Goal: Task Accomplishment & Management: Manage account settings

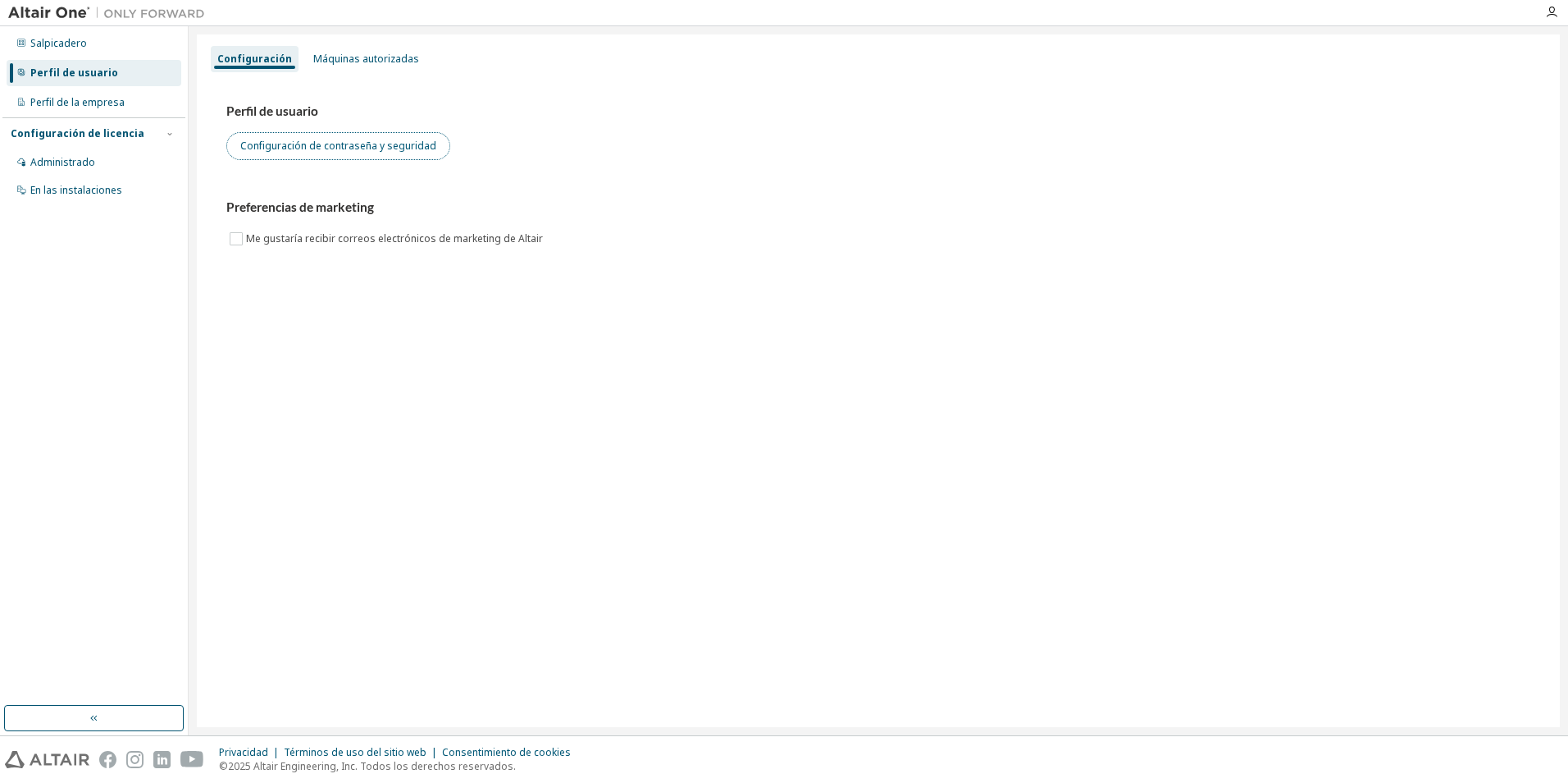
click at [404, 145] on button "Configuración de contraseña y seguridad" at bounding box center [337, 146] width 224 height 28
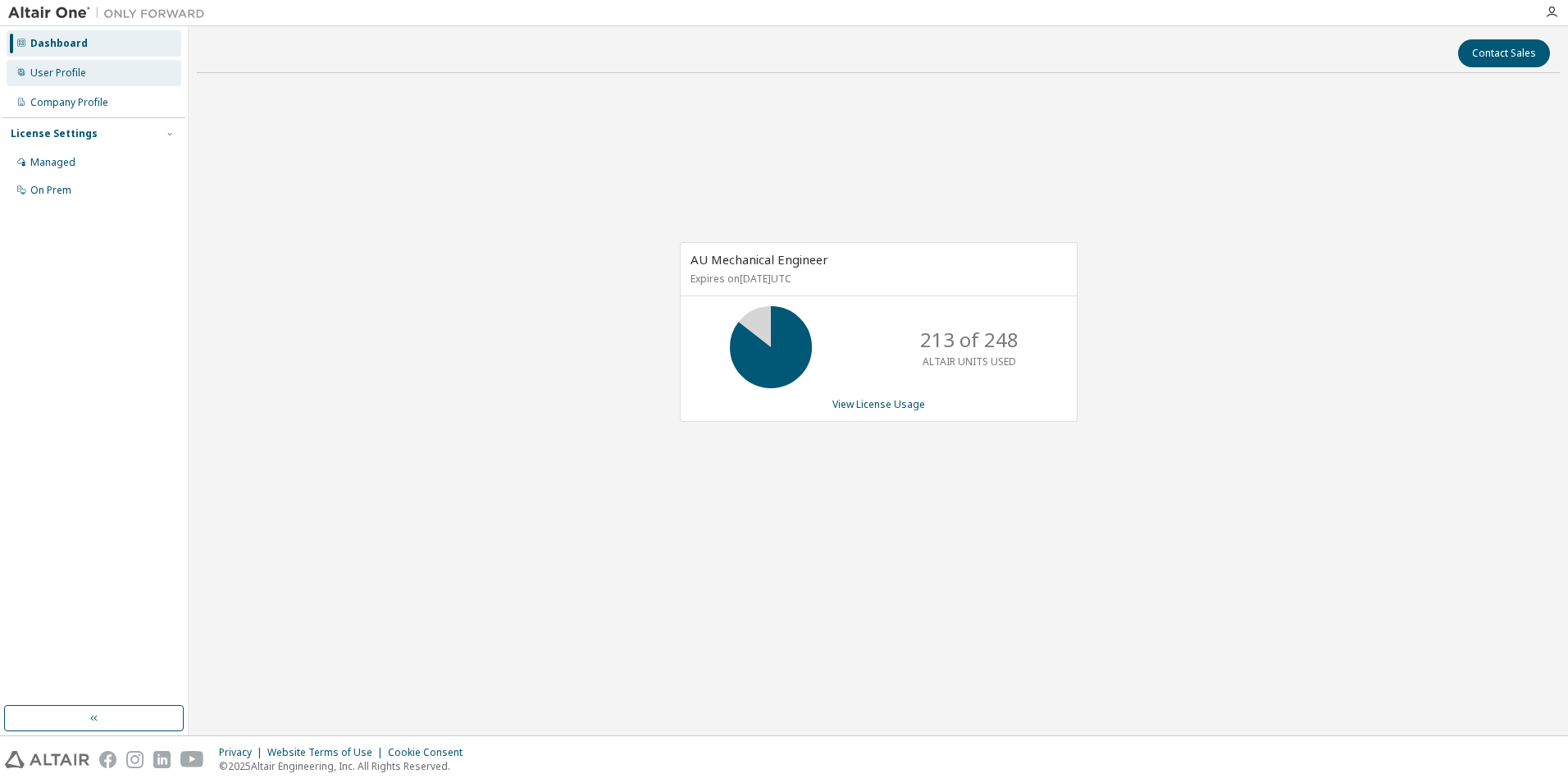
click at [125, 75] on div "User Profile" at bounding box center [94, 73] width 175 height 27
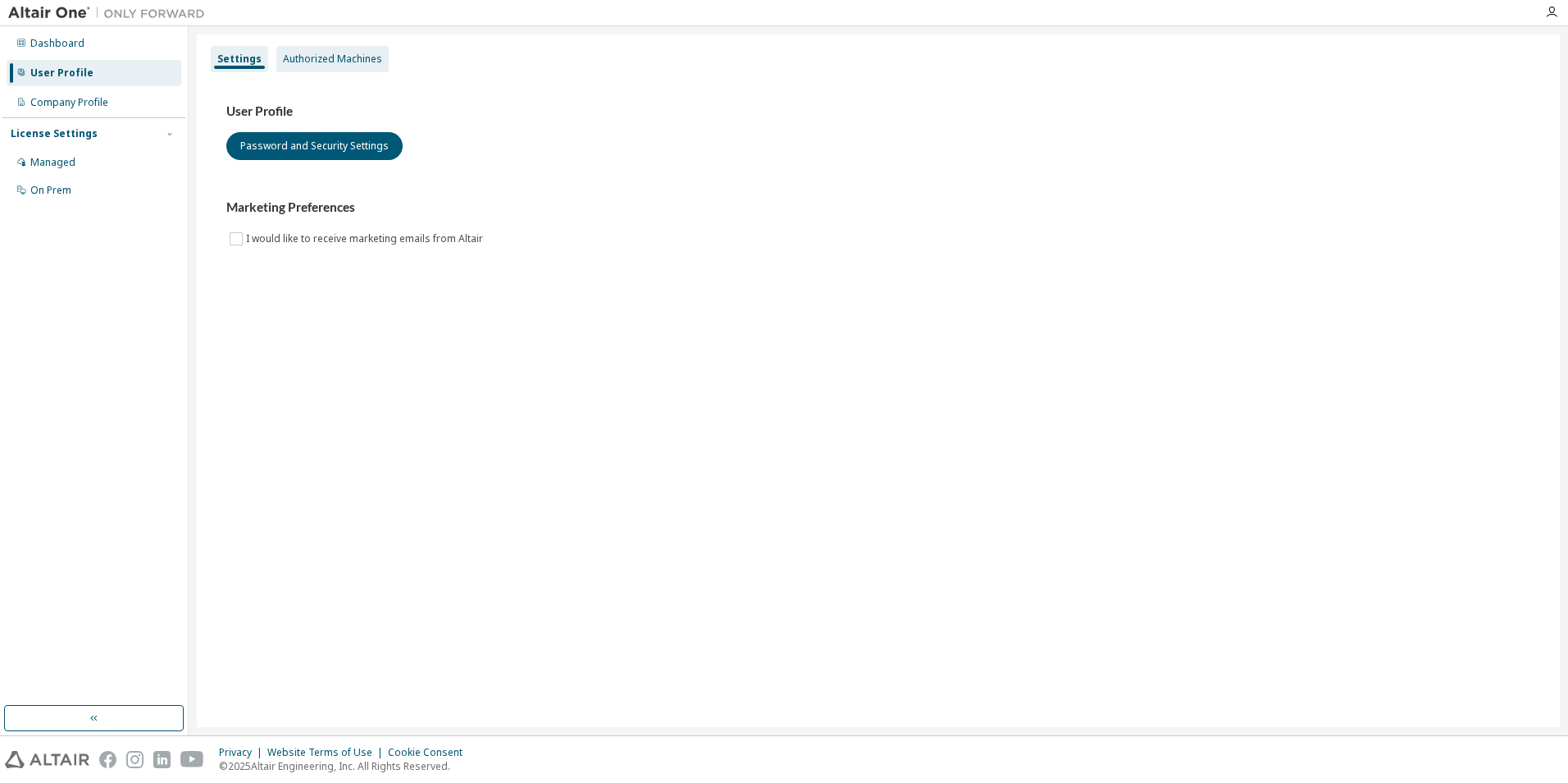
click at [348, 67] on div "Authorized Machines" at bounding box center [332, 59] width 112 height 27
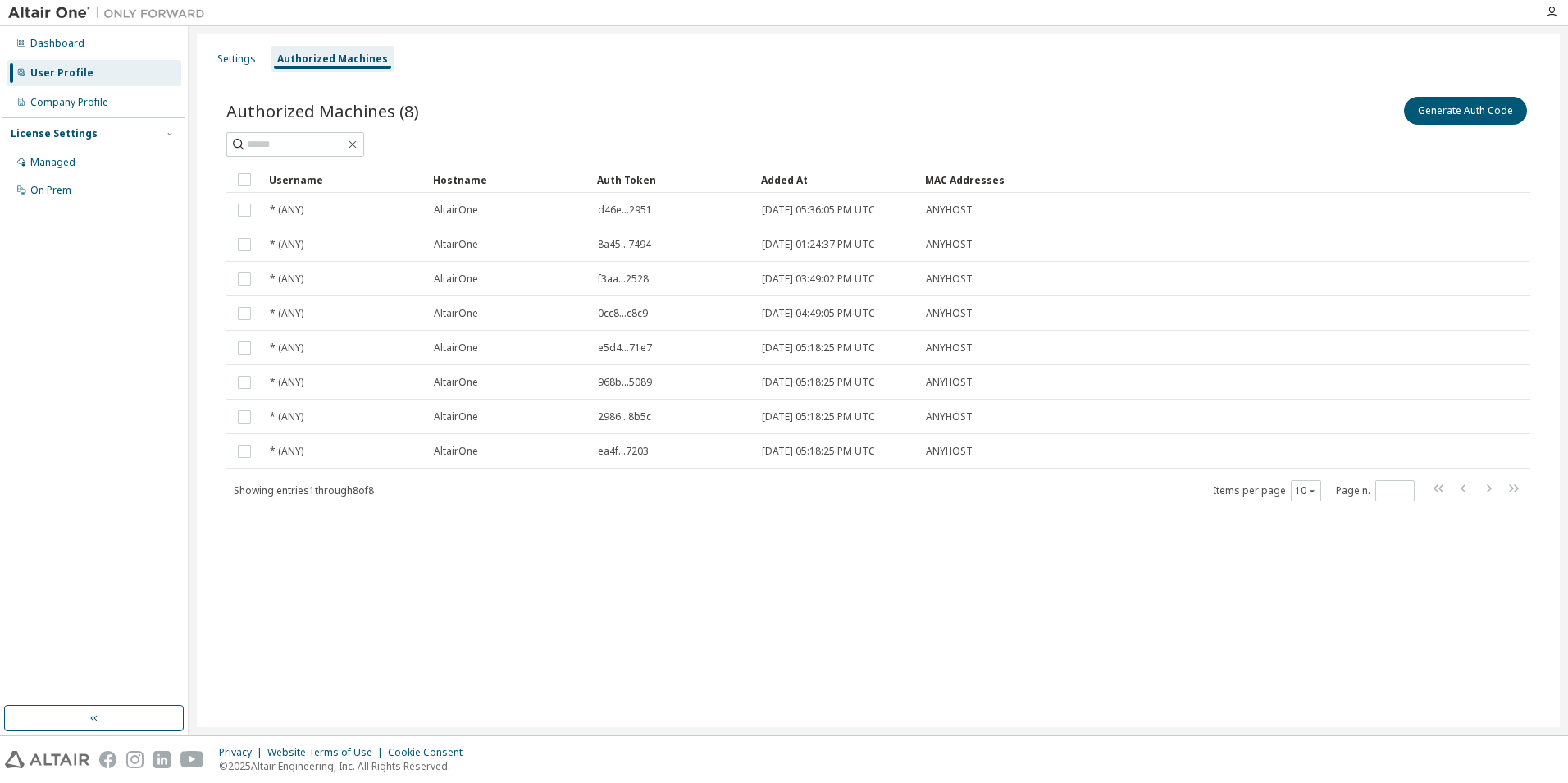
click at [44, 9] on img at bounding box center [110, 13] width 205 height 16
click at [103, 104] on div "Company Profile" at bounding box center [69, 102] width 78 height 13
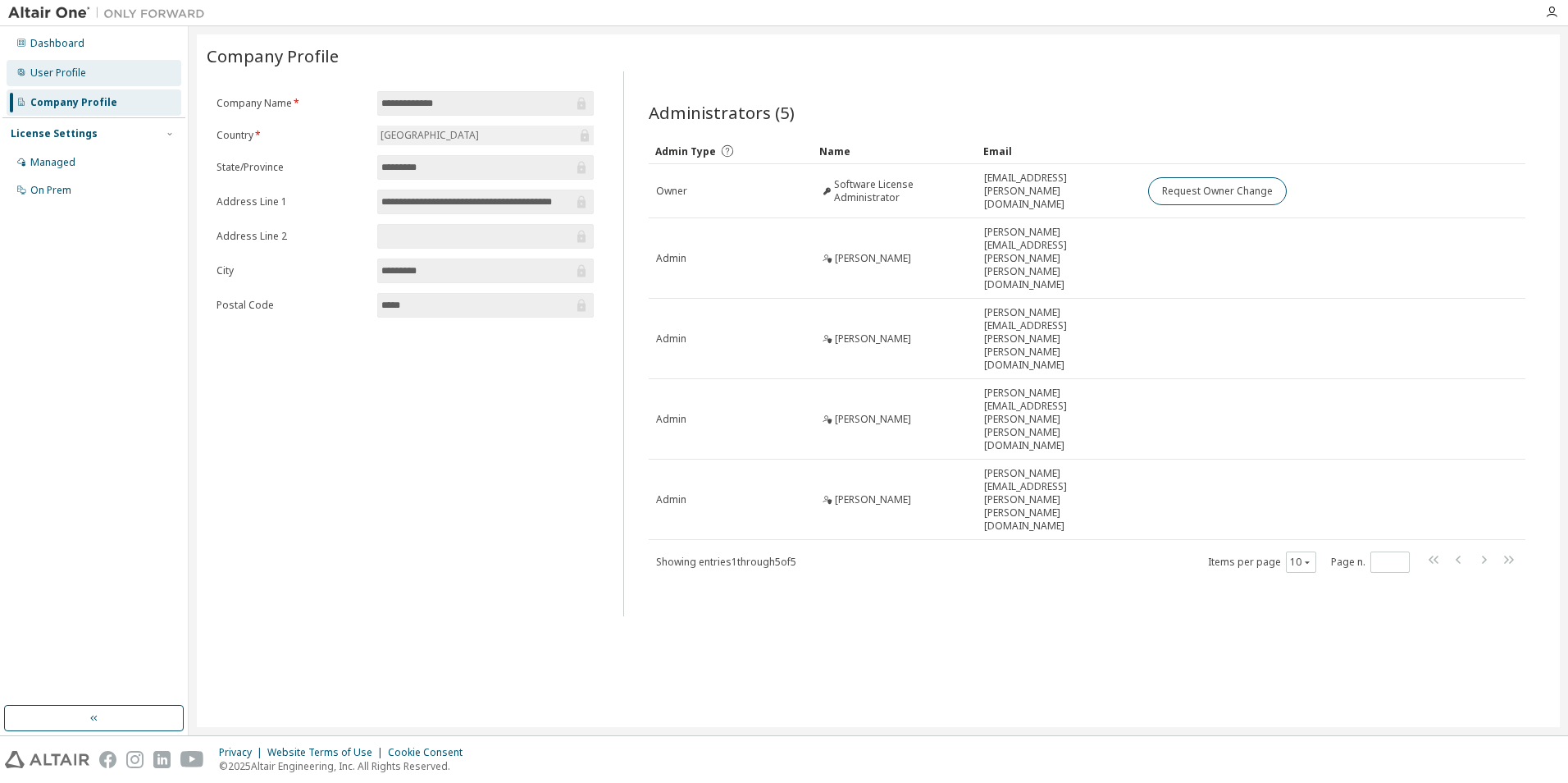
click at [116, 69] on div "User Profile" at bounding box center [94, 73] width 175 height 27
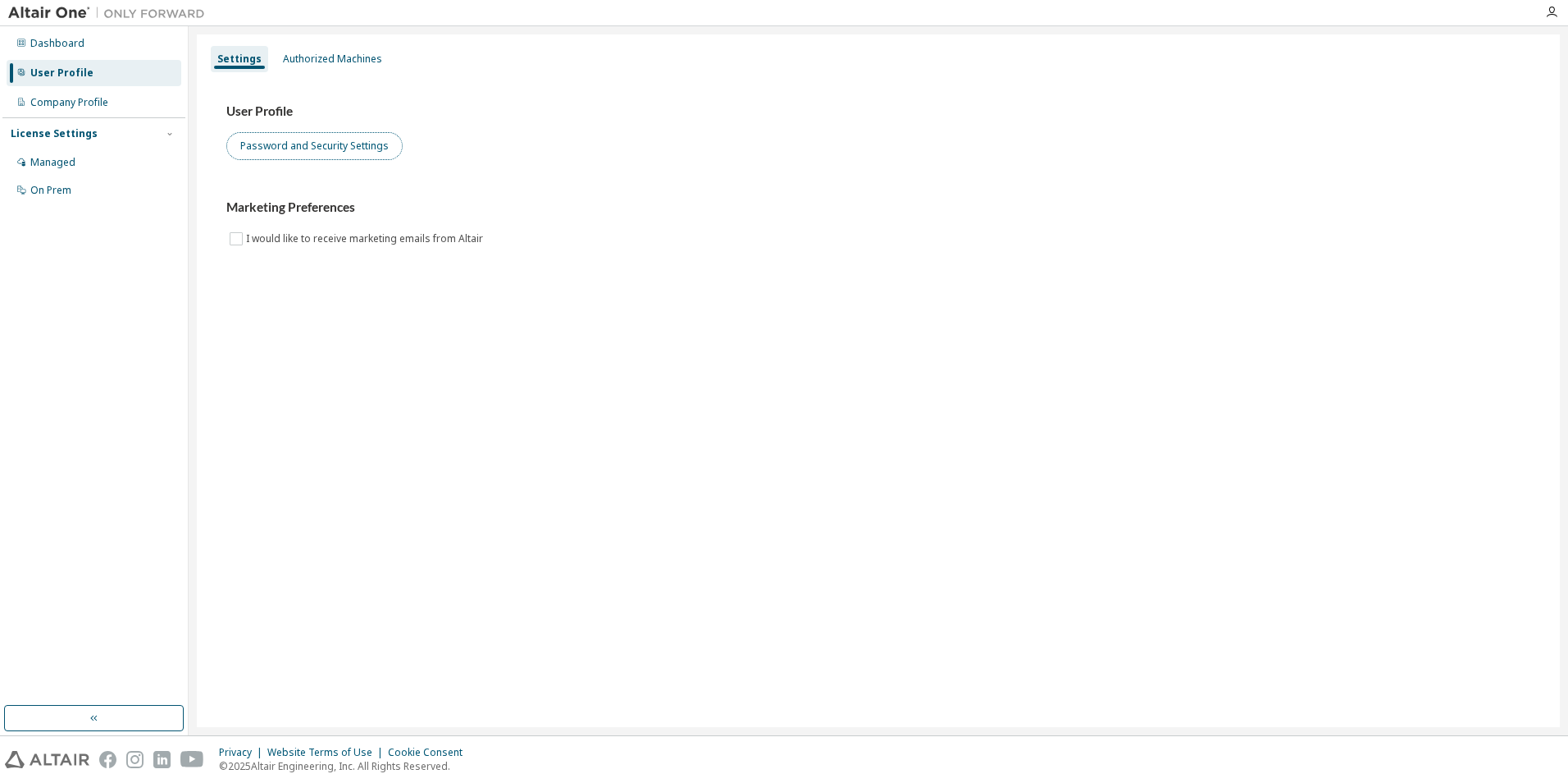
click at [374, 146] on button "Password and Security Settings" at bounding box center [314, 146] width 176 height 28
click at [368, 148] on button "Password and Security Settings" at bounding box center [314, 146] width 176 height 28
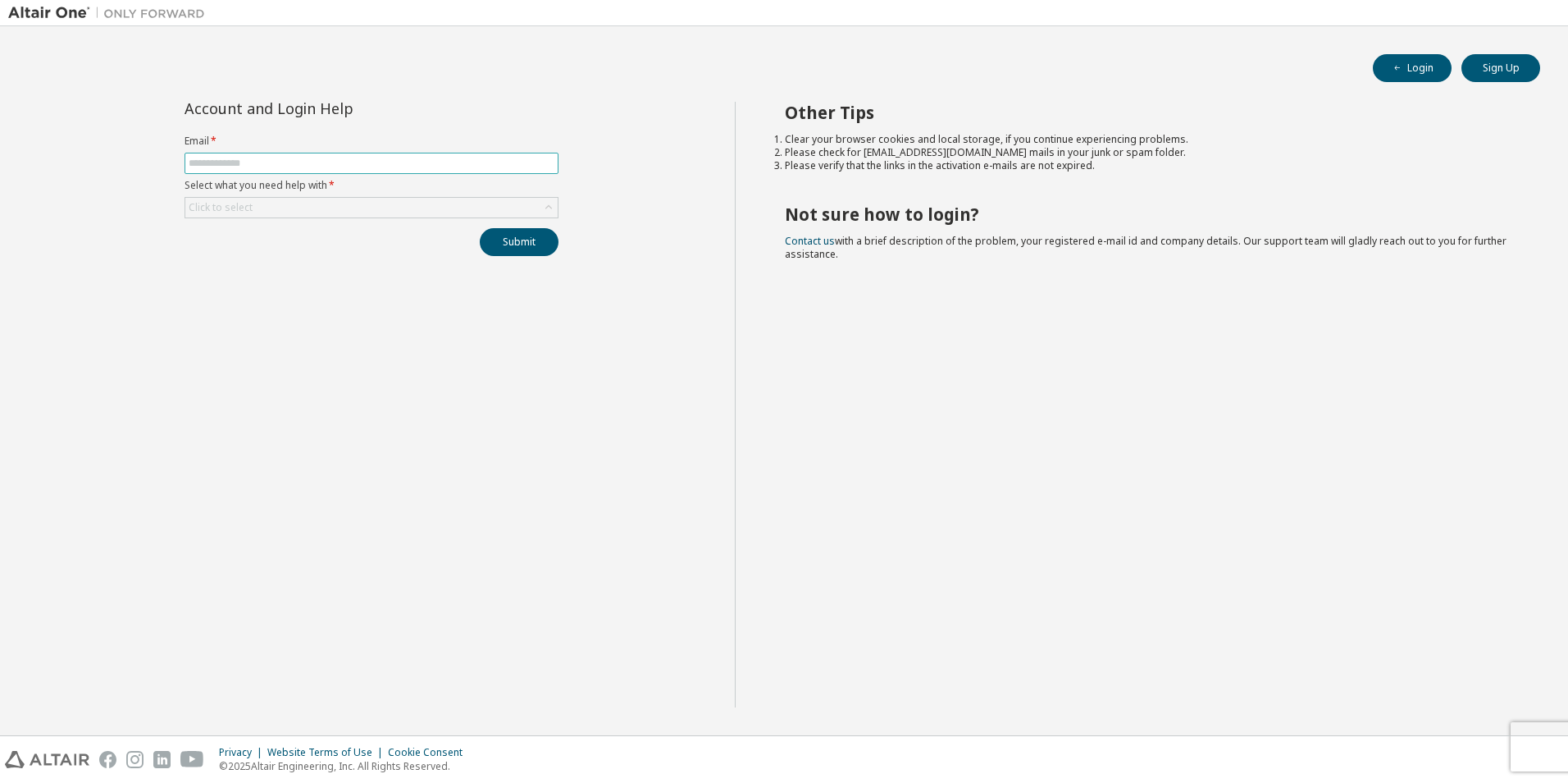
click at [304, 164] on input "text" at bounding box center [371, 163] width 366 height 13
type input "**********"
click at [301, 212] on div "Click to select" at bounding box center [371, 207] width 373 height 20
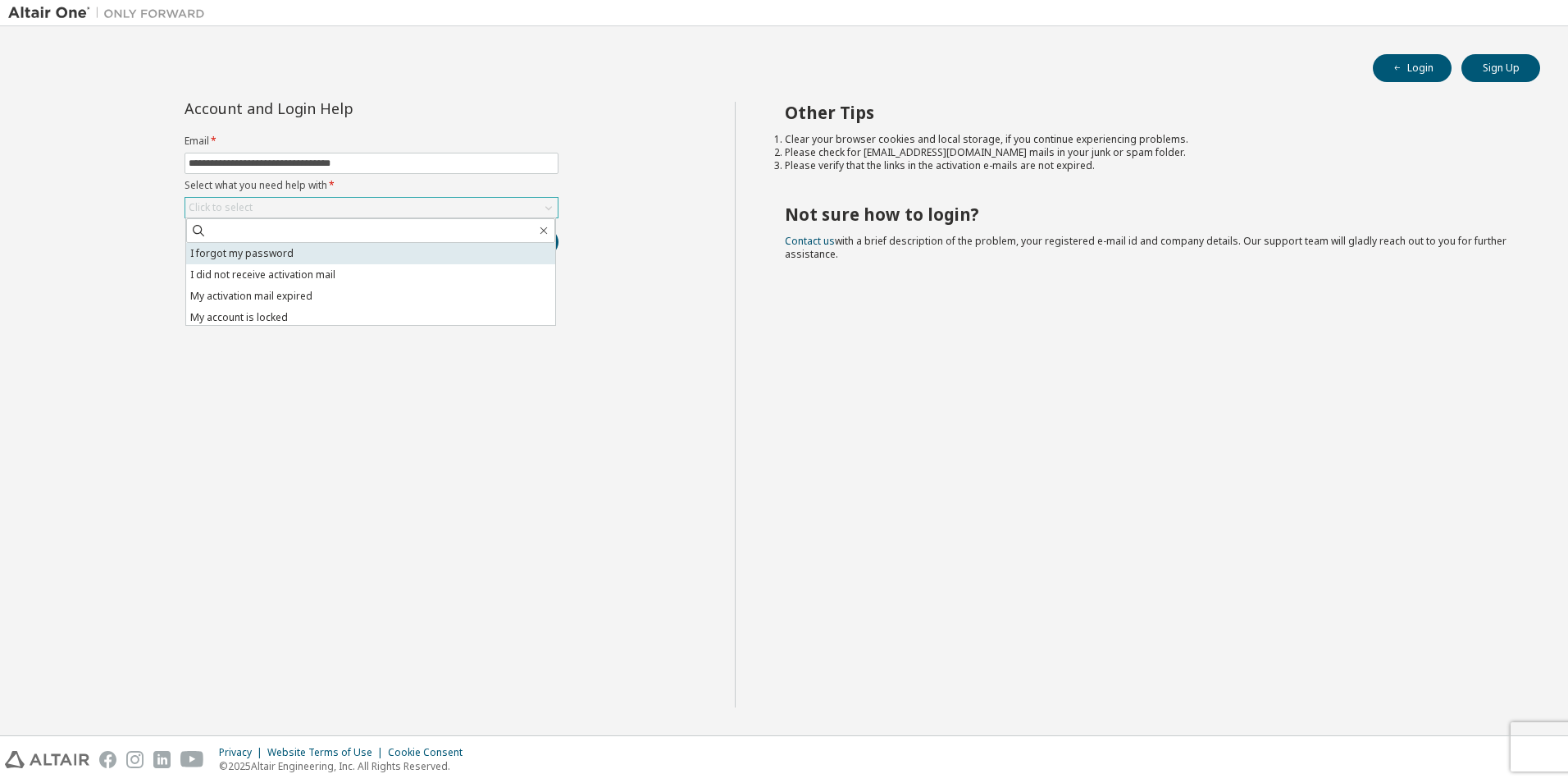
click at [278, 258] on li "I forgot my password" at bounding box center [370, 254] width 369 height 21
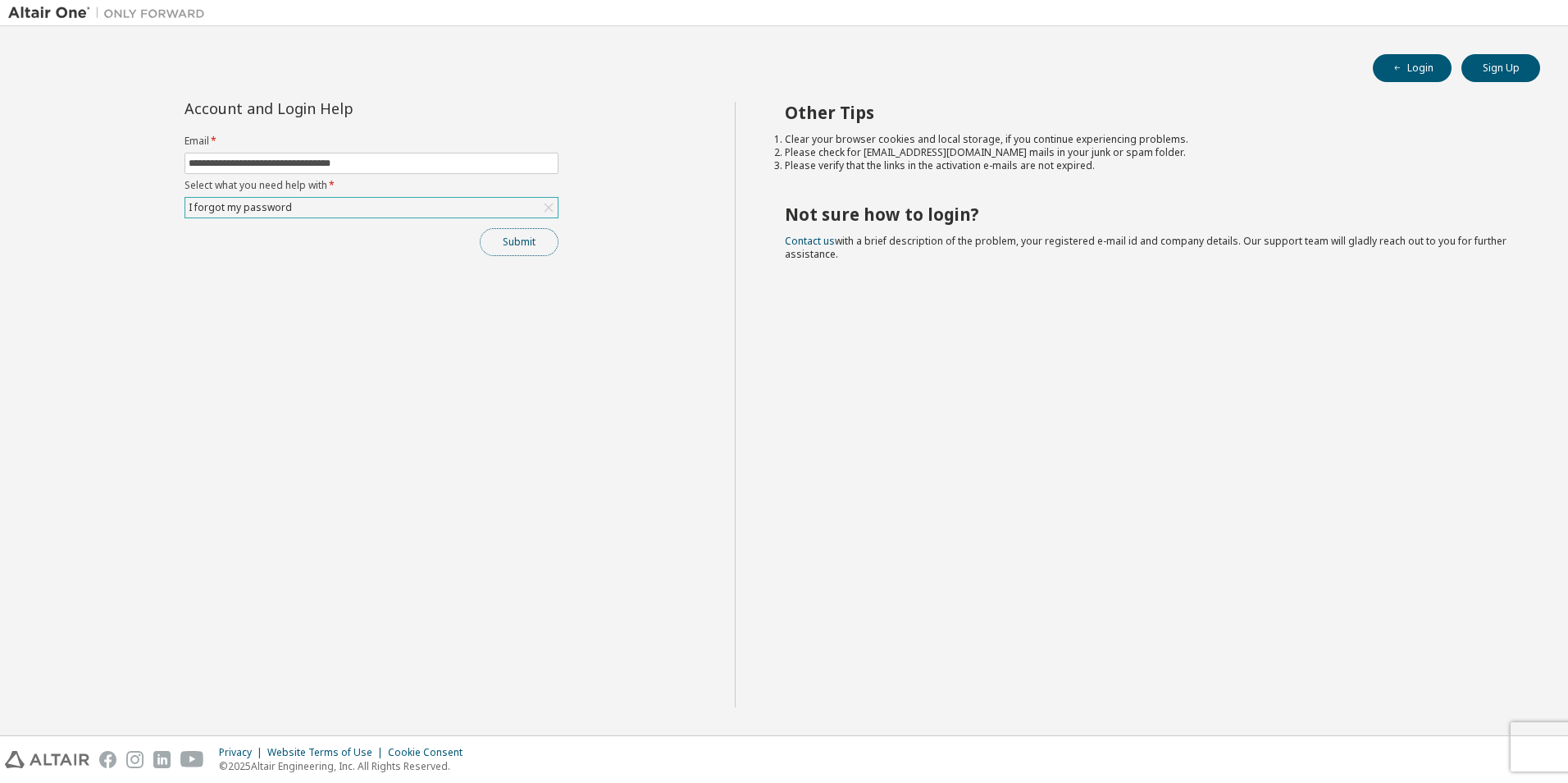
click at [519, 246] on button "Submit" at bounding box center [519, 242] width 79 height 28
click at [540, 242] on button "Submit" at bounding box center [519, 242] width 79 height 28
